Goal: Task Accomplishment & Management: Complete application form

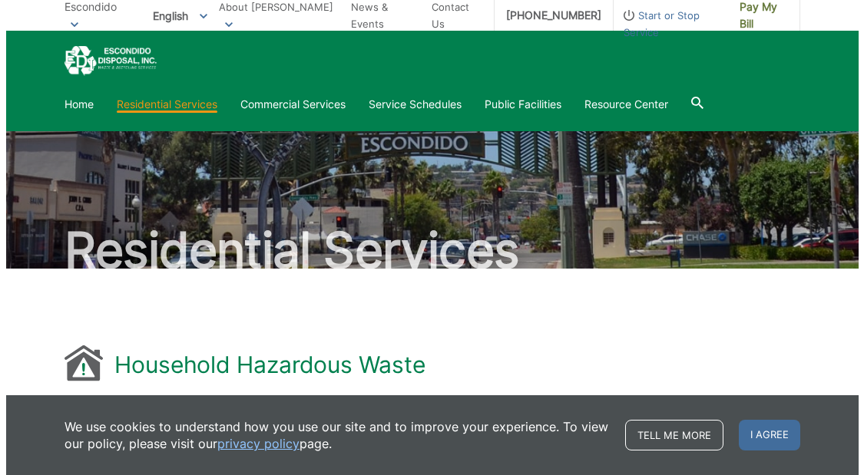
scroll to position [1184, 0]
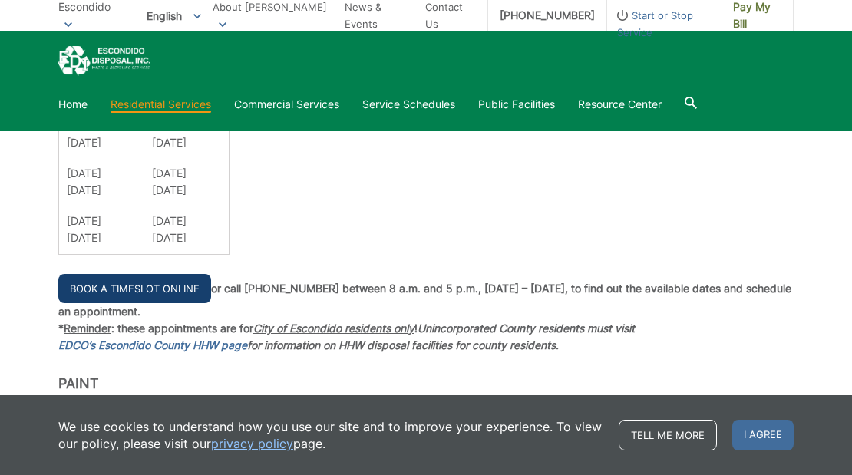
click at [122, 290] on link "Book a Timeslot Online" at bounding box center [134, 288] width 153 height 29
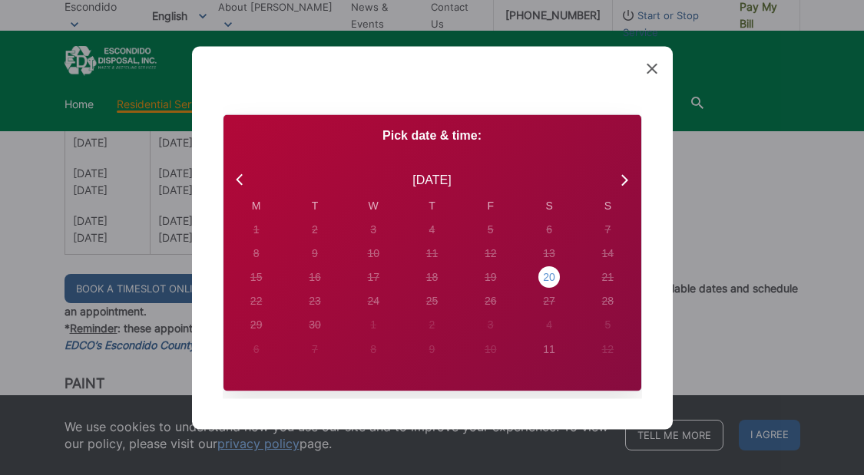
click at [267, 240] on div "20" at bounding box center [256, 229] width 21 height 21
radio input "true"
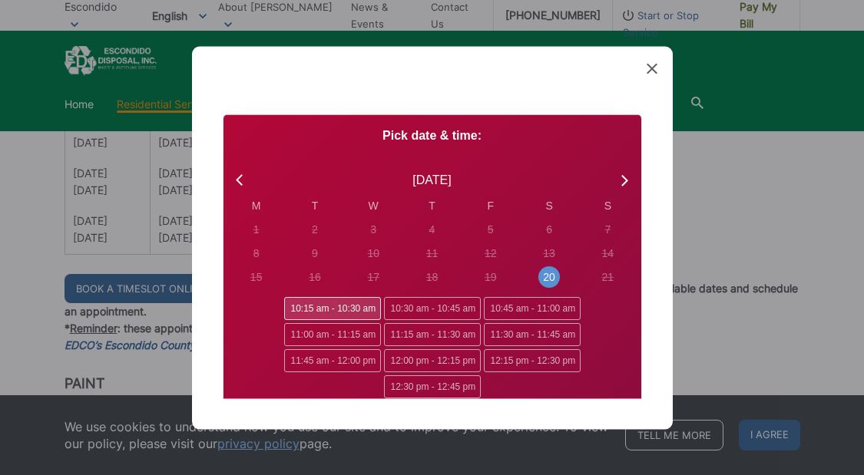
scroll to position [0, 0]
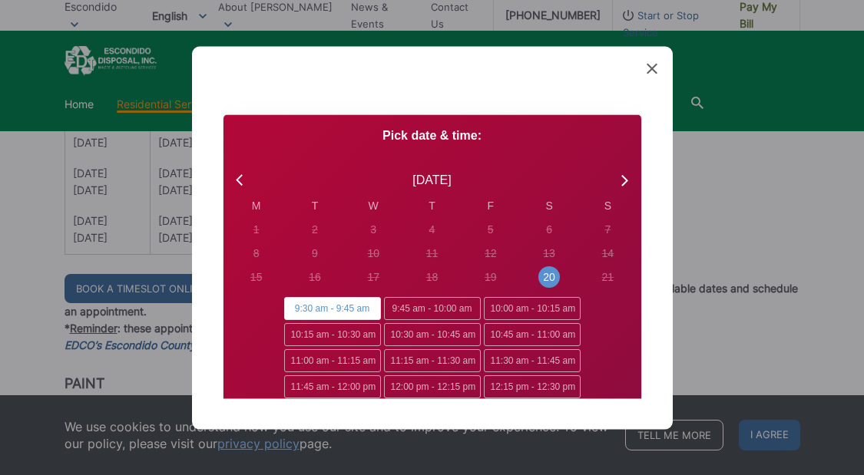
click at [338, 308] on span "9:30 am - 9:45 am" at bounding box center [332, 308] width 97 height 23
click at [294, 307] on input "9:30 am - 9:45 am" at bounding box center [289, 302] width 10 height 10
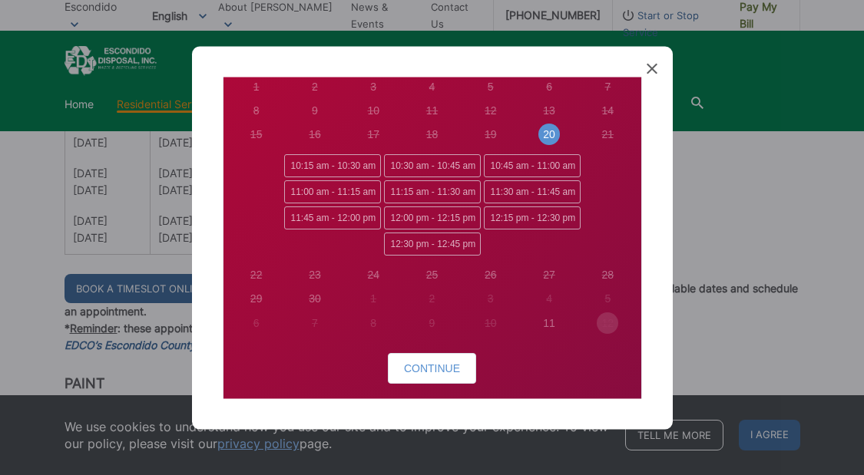
scroll to position [154, 0]
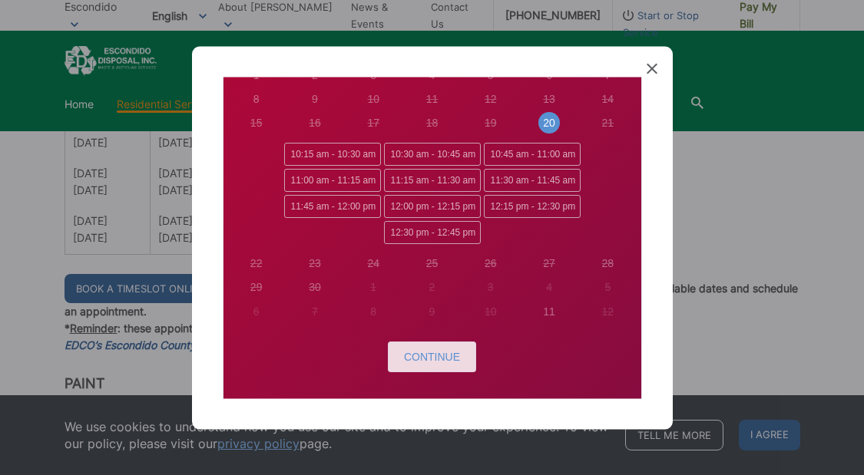
click at [418, 355] on span "Continue" at bounding box center [432, 357] width 56 height 12
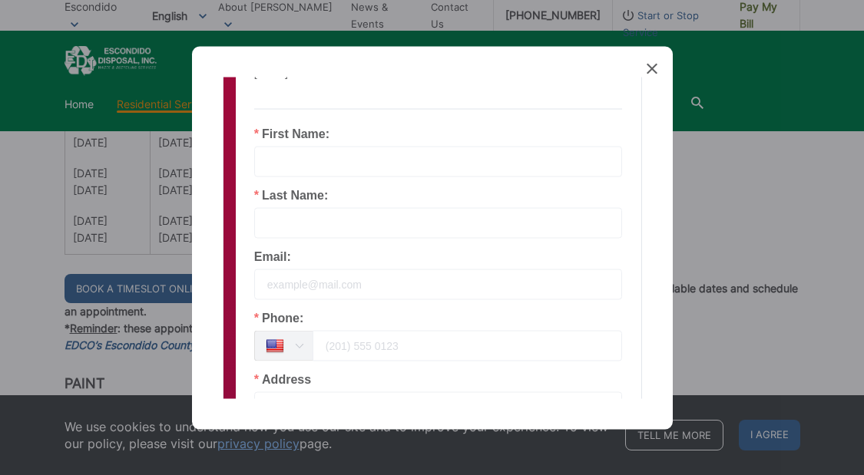
click at [305, 154] on input "text" at bounding box center [438, 161] width 368 height 31
type input "ISAAC"
type input "GARCIA"
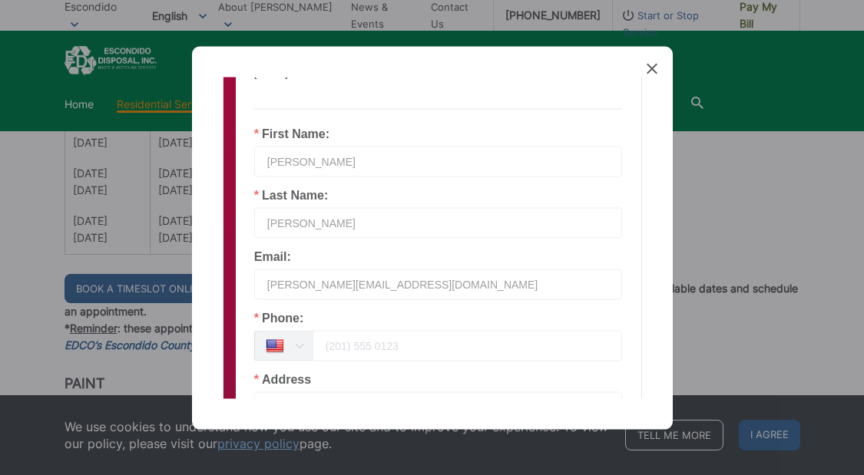
type input "isaac.landscaping@yahoo.com"
click at [335, 345] on input "tel" at bounding box center [467, 345] width 310 height 31
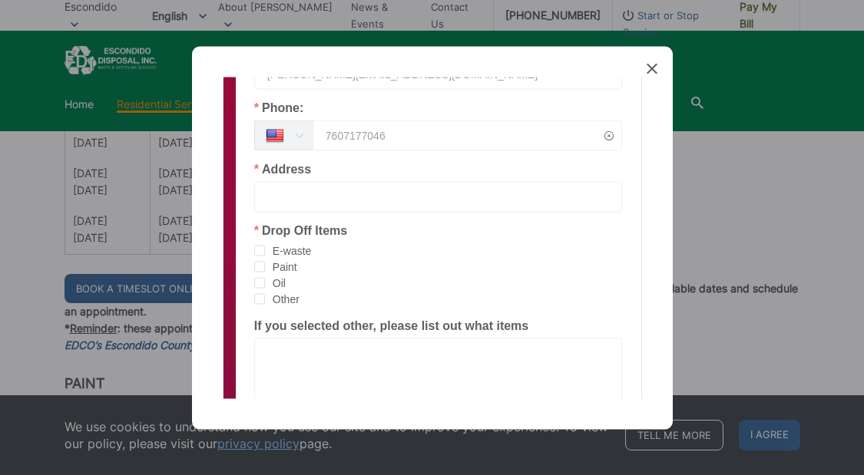
scroll to position [384, 0]
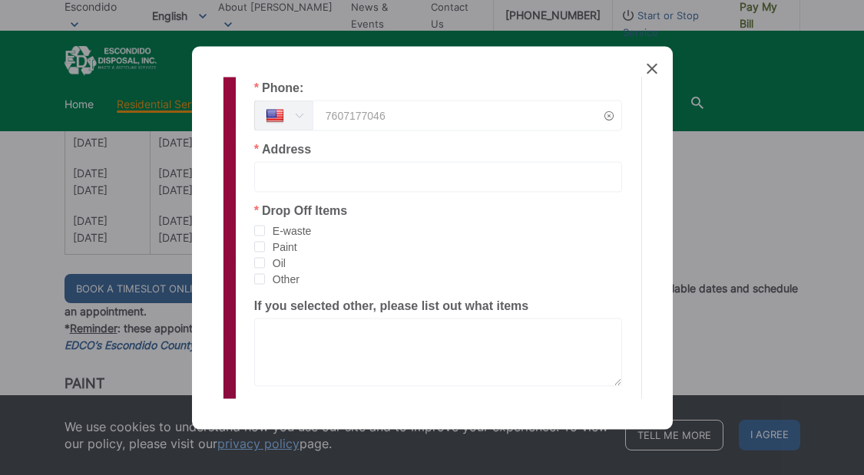
type input "7607177046"
click at [351, 171] on input "text" at bounding box center [438, 176] width 368 height 31
type input "2011 VIA ALEXANDRA, ESC 92026"
click at [257, 248] on span "checkbox-group" at bounding box center [259, 246] width 11 height 11
click at [265, 241] on input "Paint" at bounding box center [265, 241] width 0 height 0
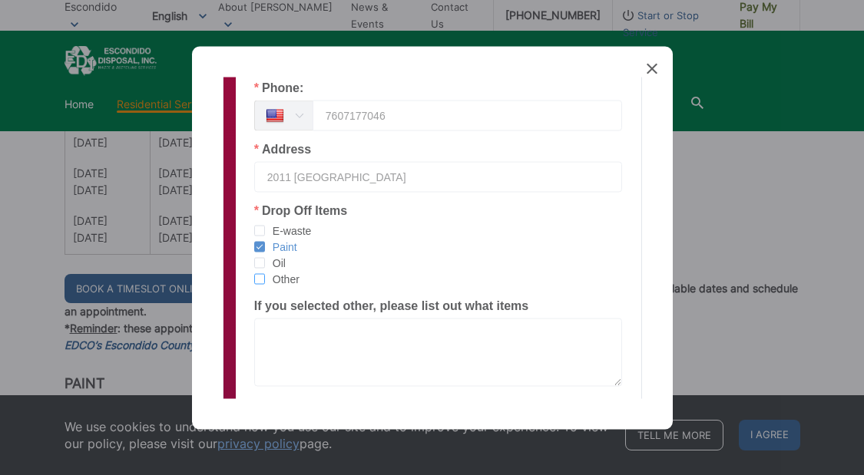
click at [263, 282] on span "checkbox-group" at bounding box center [259, 278] width 11 height 11
click at [265, 273] on input "Other" at bounding box center [265, 273] width 0 height 0
click at [270, 319] on textarea at bounding box center [438, 352] width 368 height 68
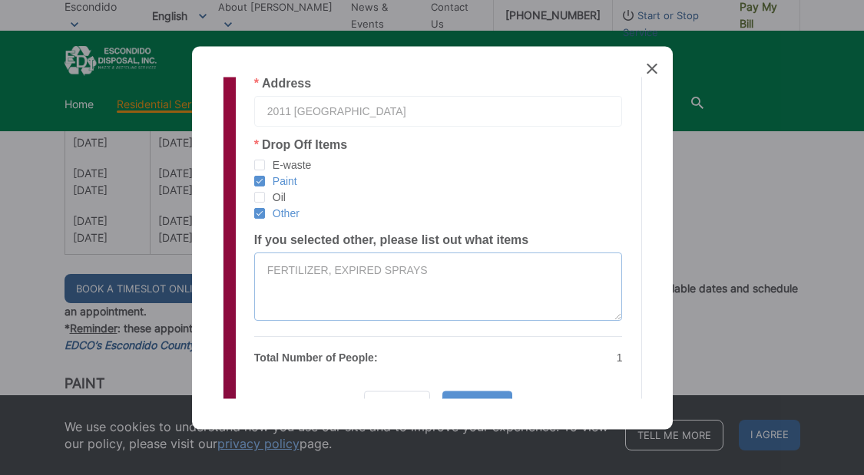
scroll to position [534, 0]
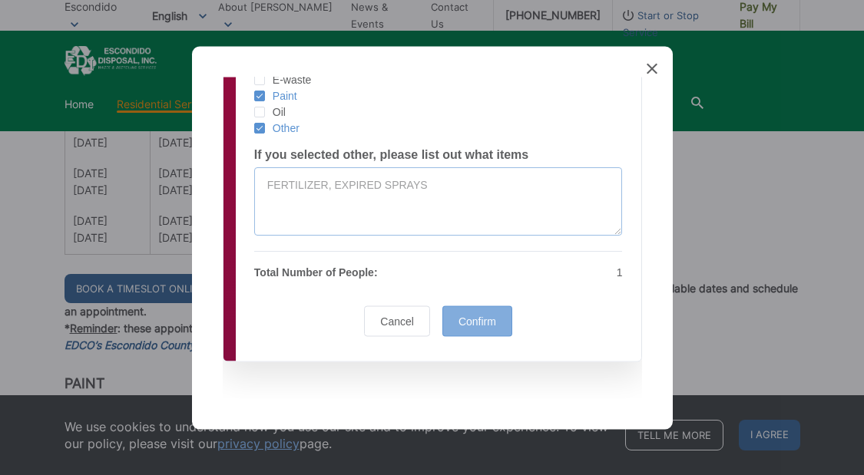
type textarea "FERTILIZER, EXPIRED SPRAYS"
click at [482, 312] on div "Confirm" at bounding box center [477, 320] width 70 height 31
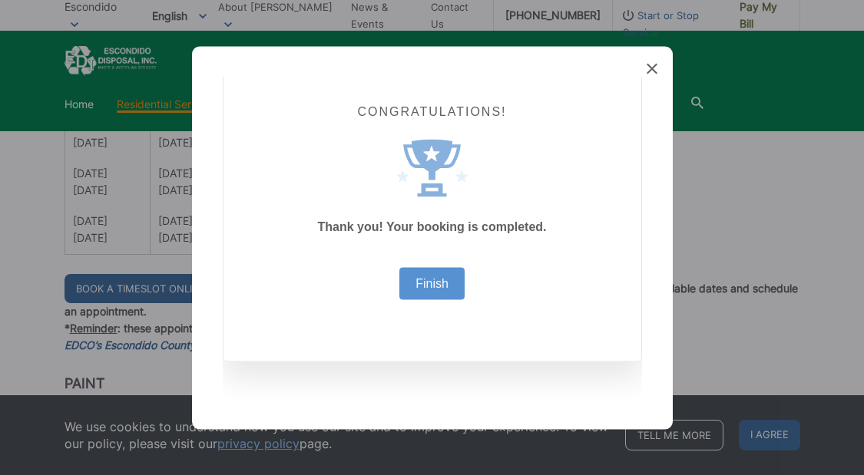
scroll to position [38, 0]
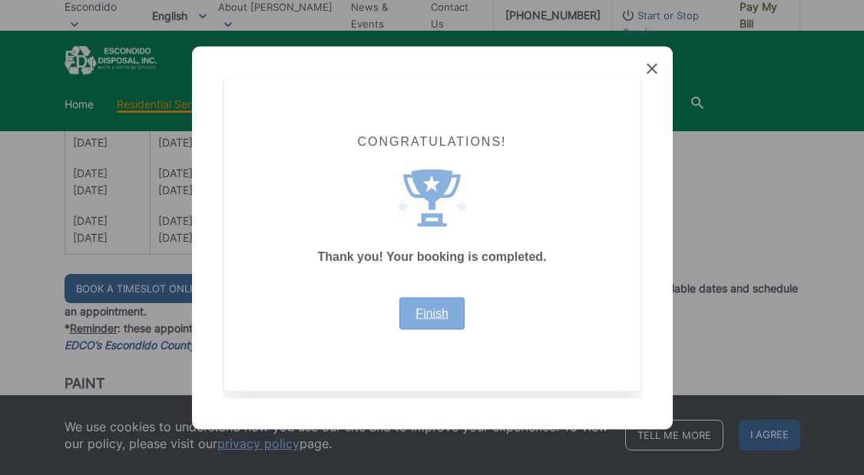
click at [427, 308] on link "Finish" at bounding box center [431, 313] width 33 height 12
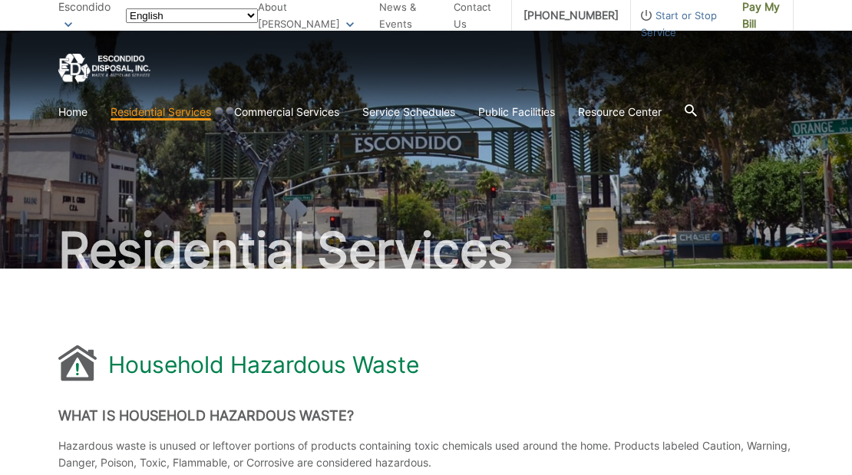
scroll to position [1174, 0]
